Goal: Navigation & Orientation: Understand site structure

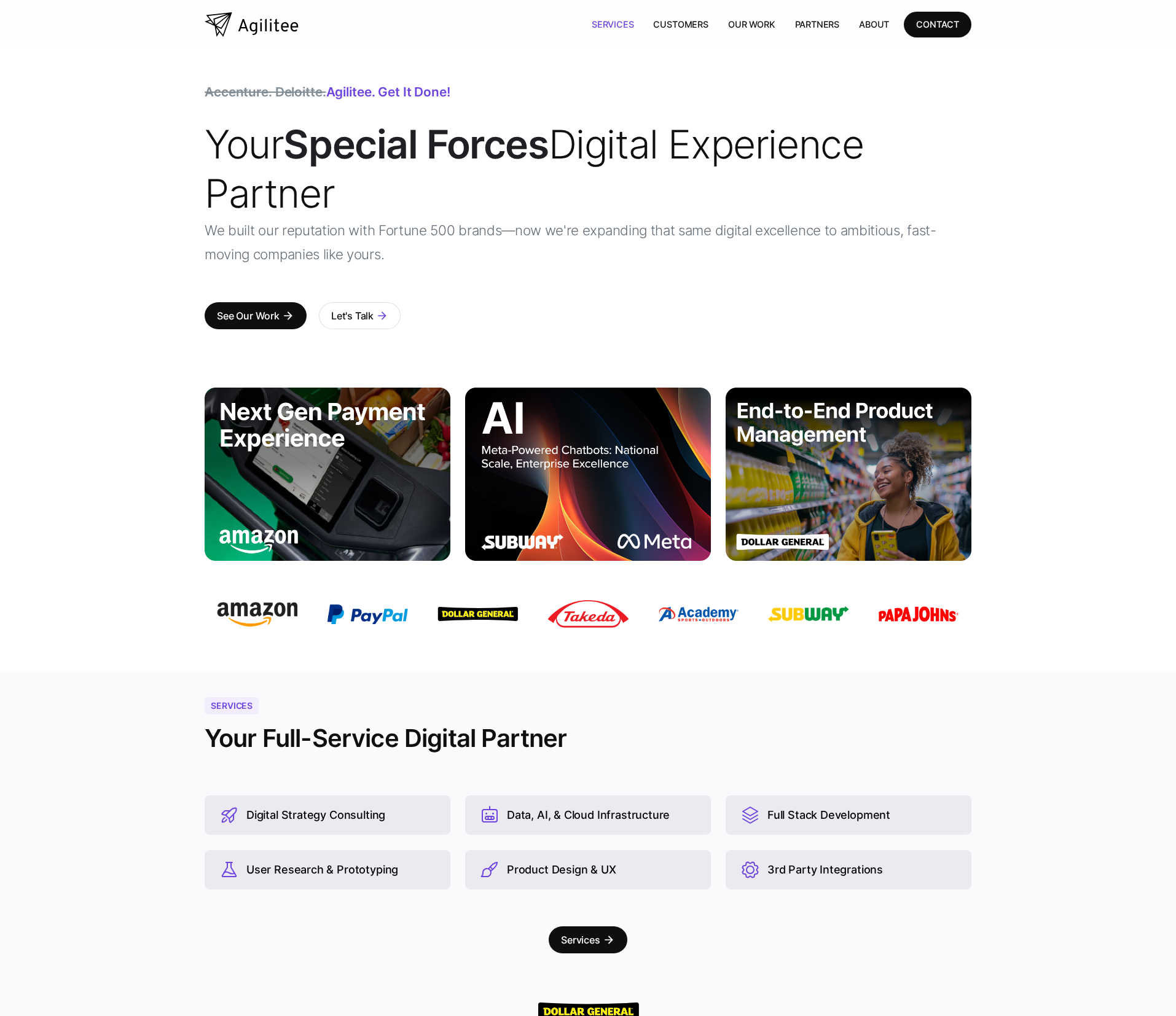
click at [628, 24] on link "Services" at bounding box center [613, 23] width 62 height 25
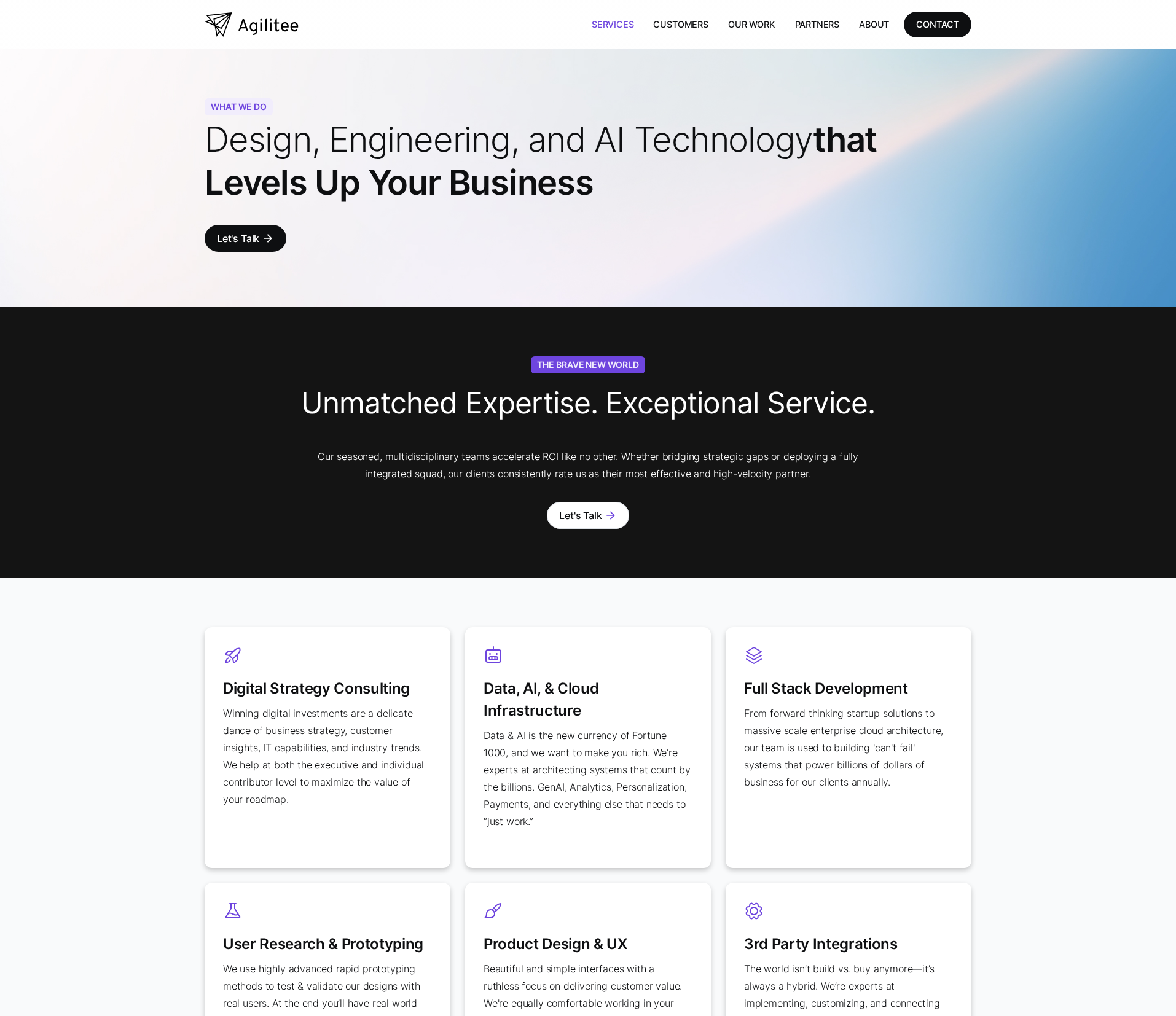
click at [263, 28] on img "home" at bounding box center [251, 24] width 94 height 24
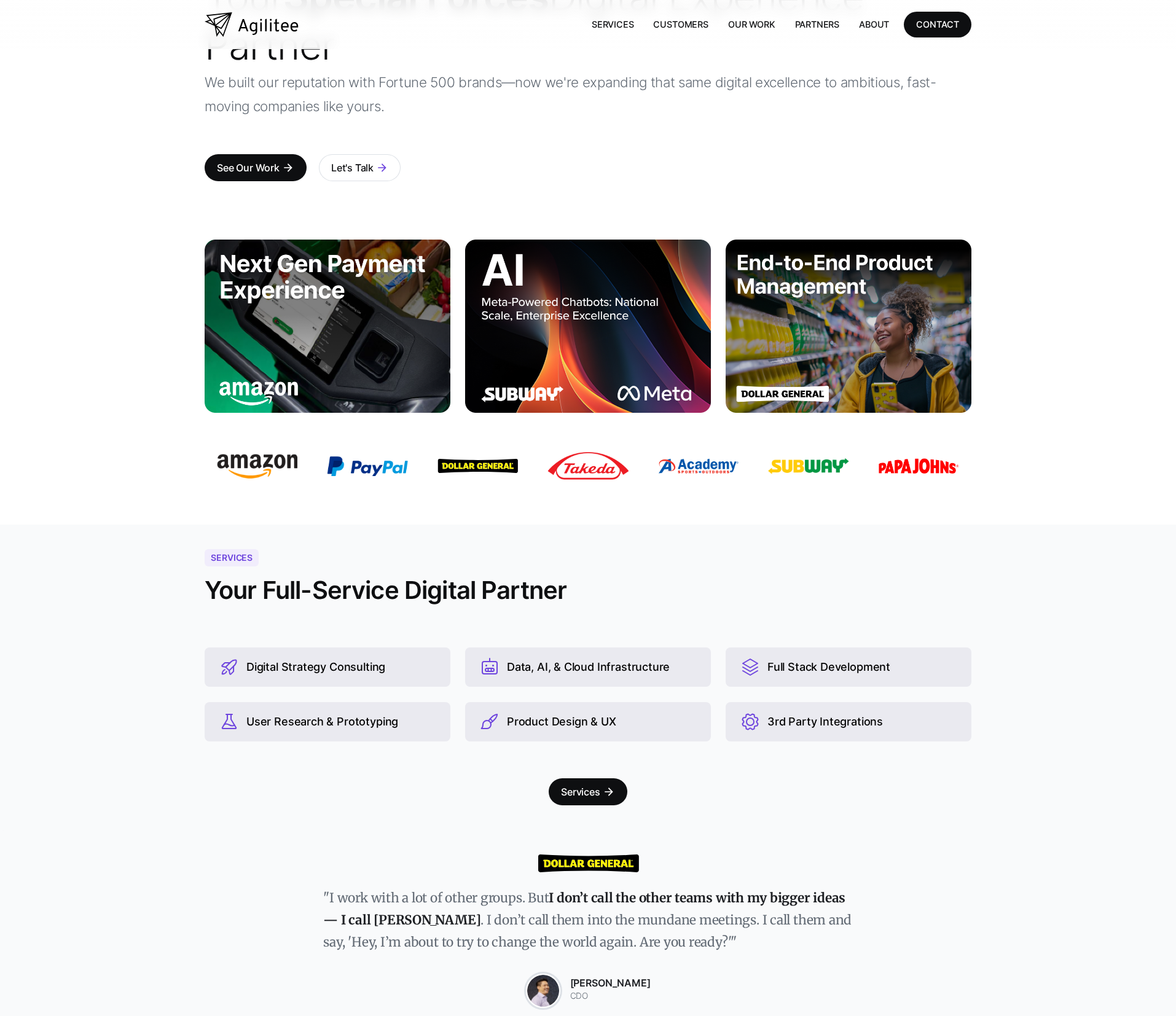
scroll to position [743, 0]
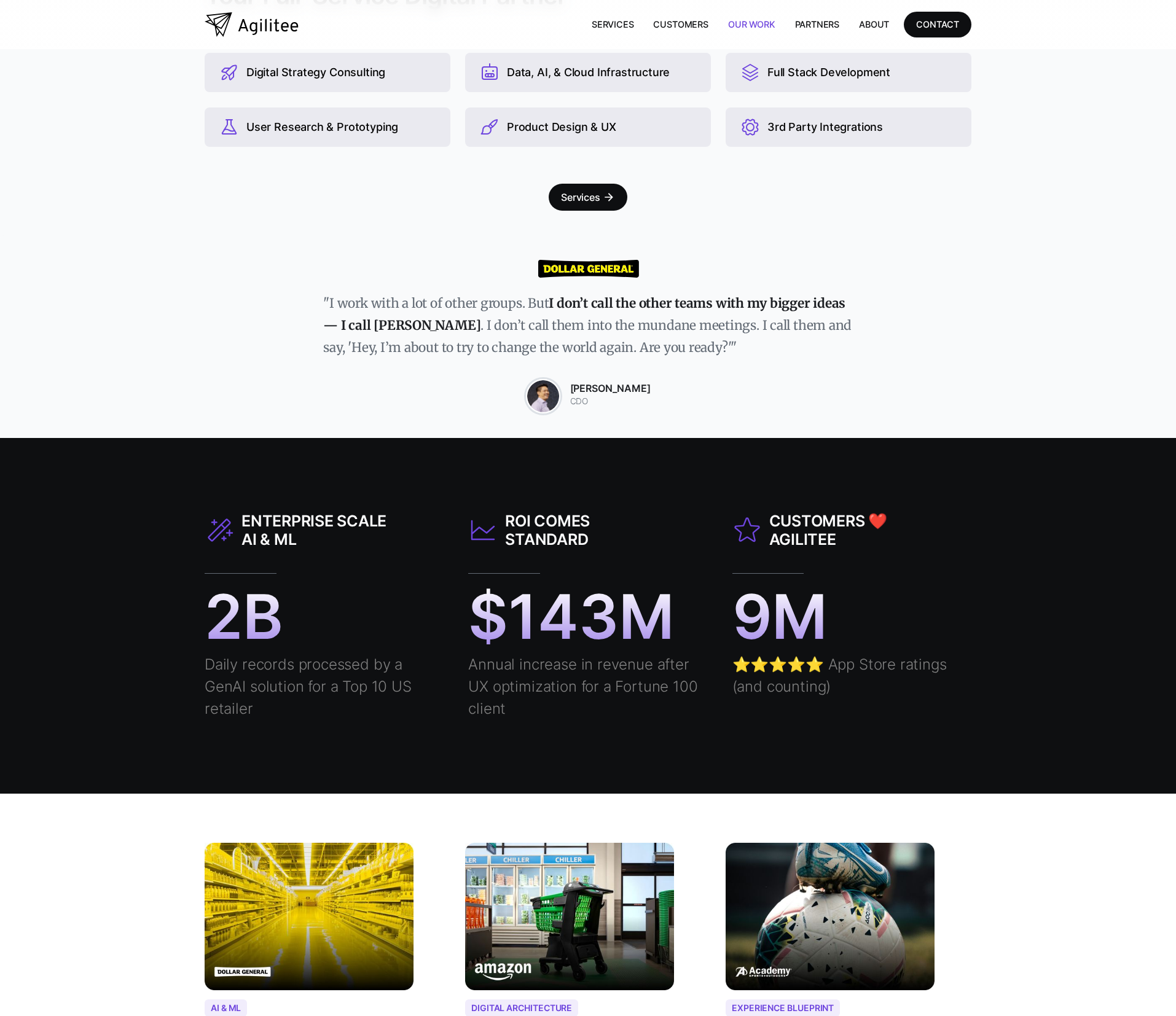
click at [734, 30] on link "Our Work" at bounding box center [752, 23] width 67 height 25
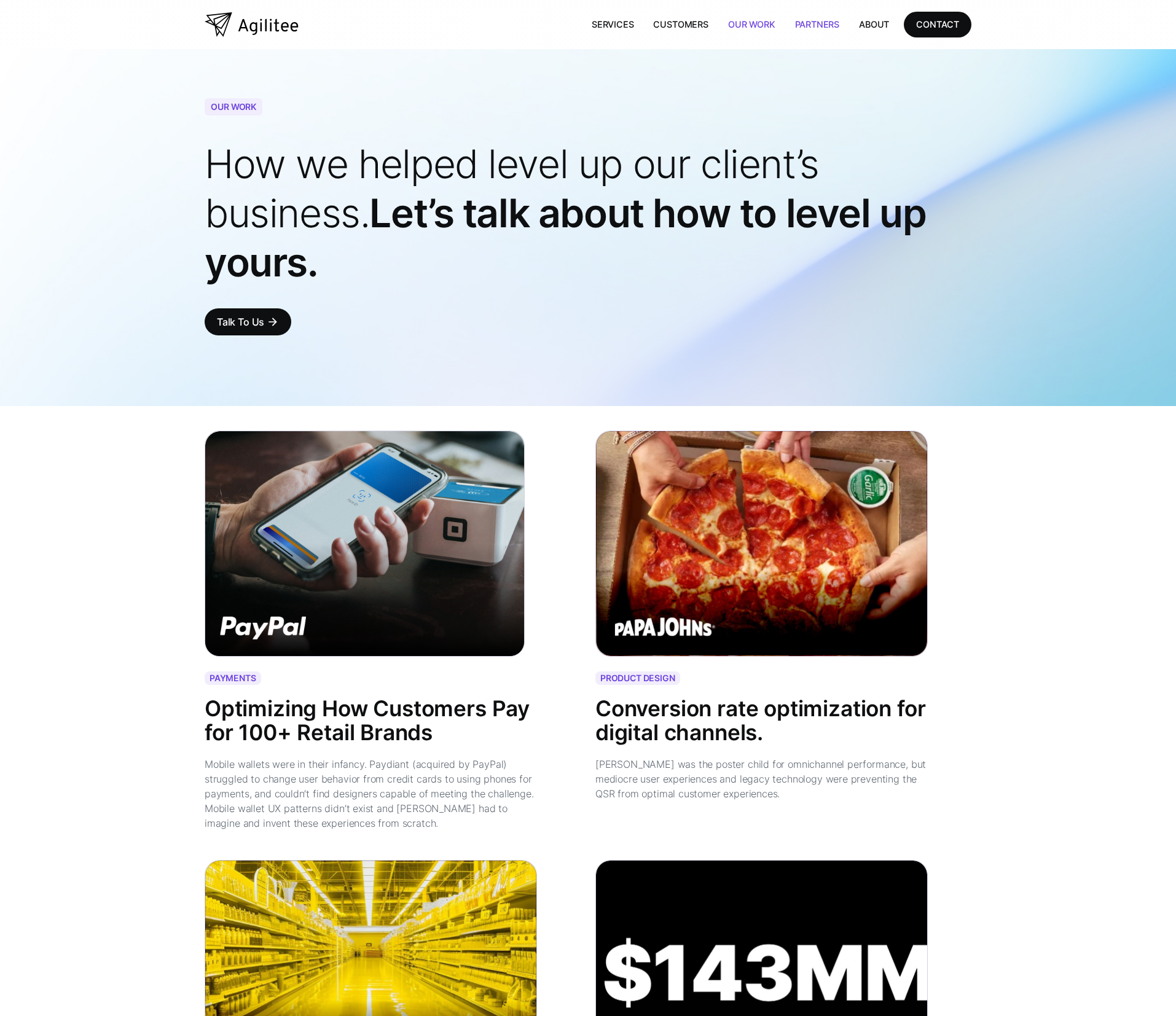
click at [807, 18] on link "Partners" at bounding box center [817, 23] width 65 height 25
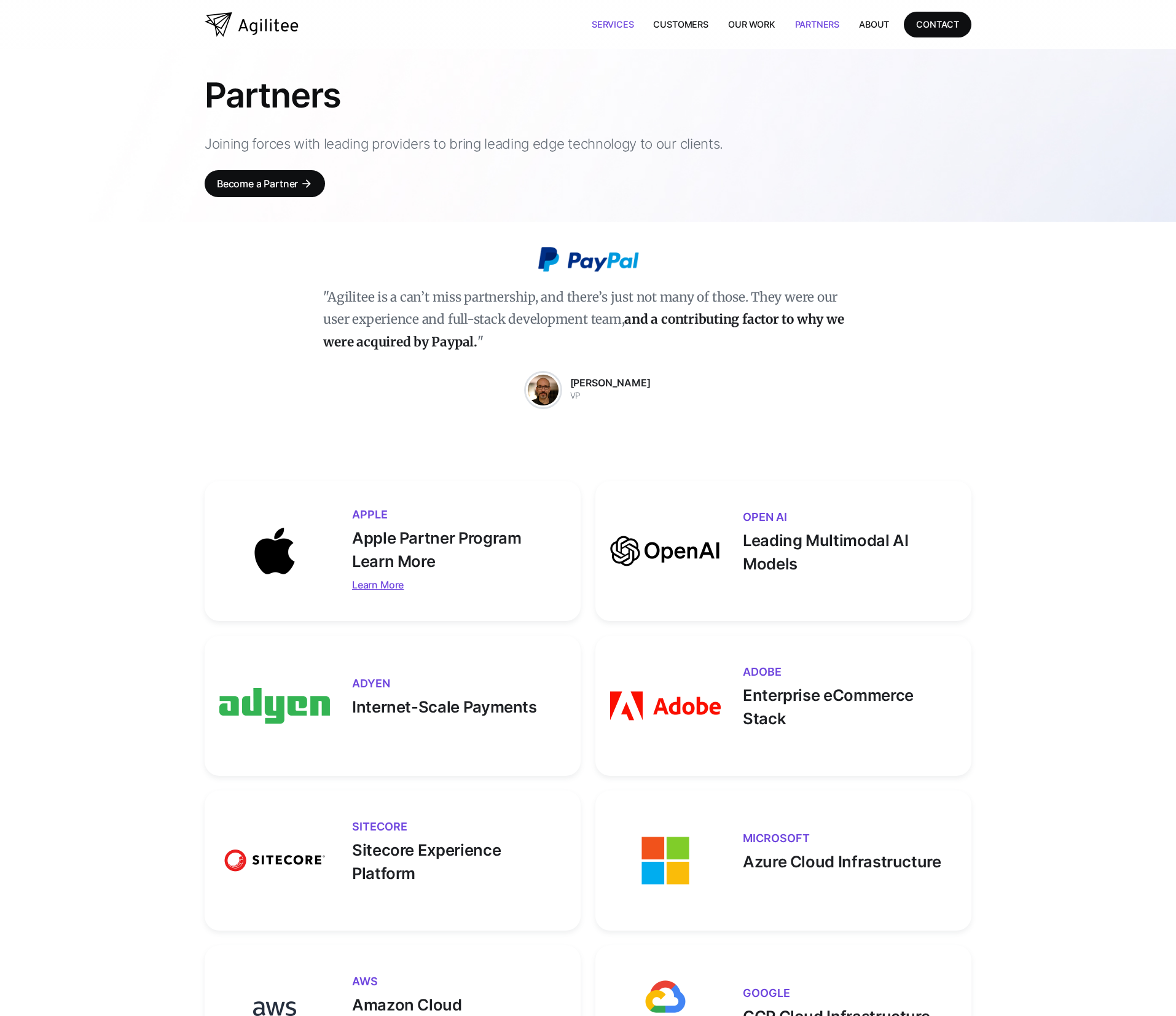
click at [629, 23] on link "Services" at bounding box center [613, 23] width 62 height 25
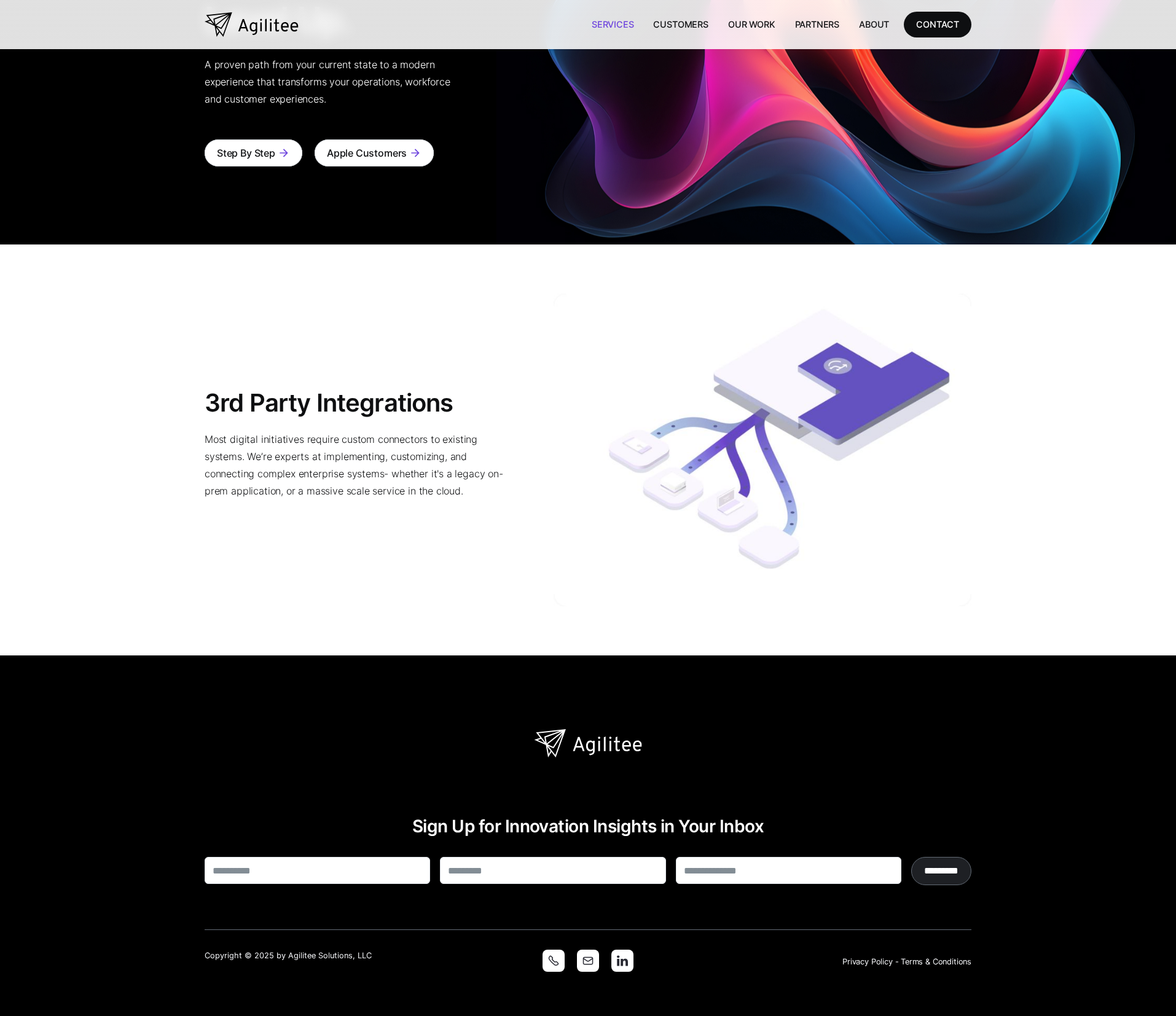
scroll to position [2598, 0]
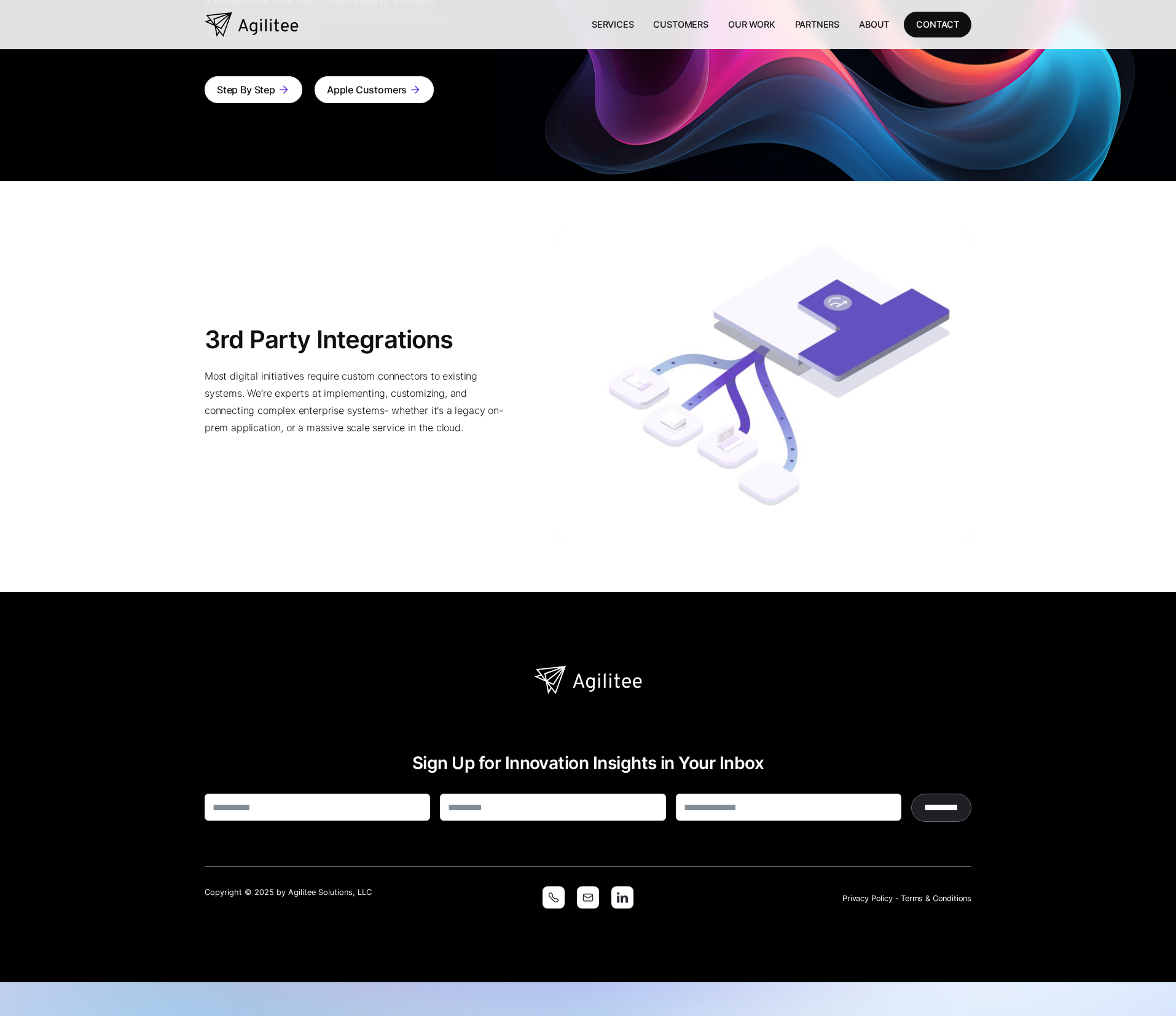
click at [632, 28] on link "Services" at bounding box center [613, 23] width 62 height 25
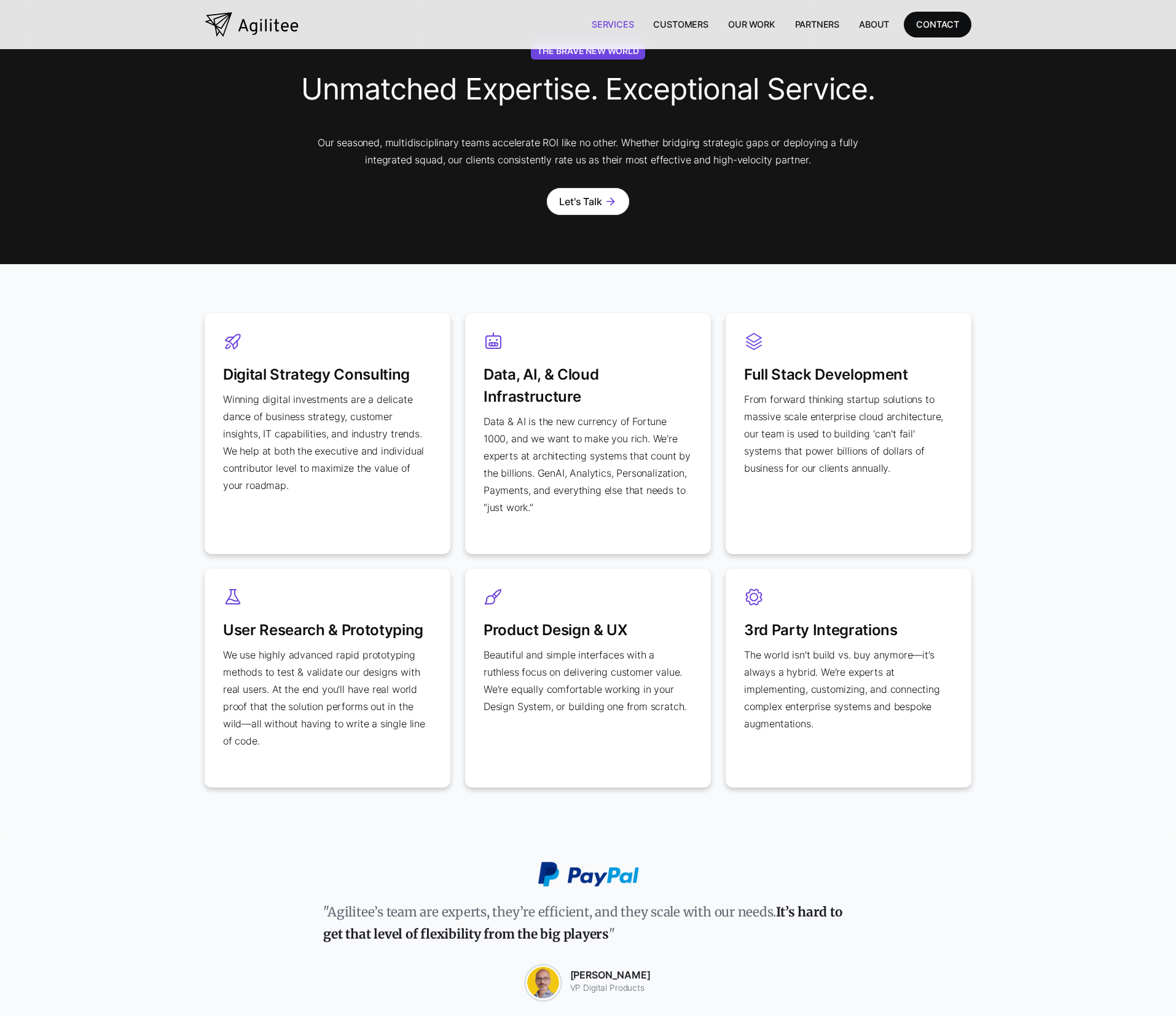
scroll to position [251, 0]
